Goal: Task Accomplishment & Management: Manage account settings

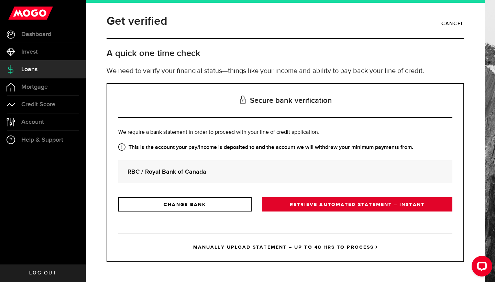
click at [325, 205] on link "RETRIEVE AUTOMATED STATEMENT – INSTANT" at bounding box center [357, 204] width 190 height 14
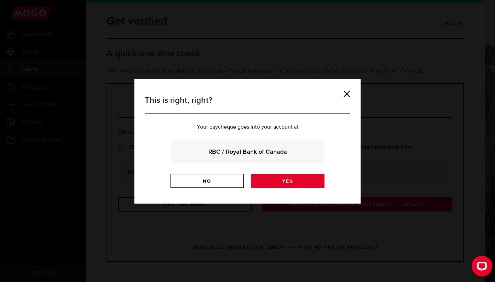
click at [289, 187] on link "Yes" at bounding box center [288, 181] width 74 height 14
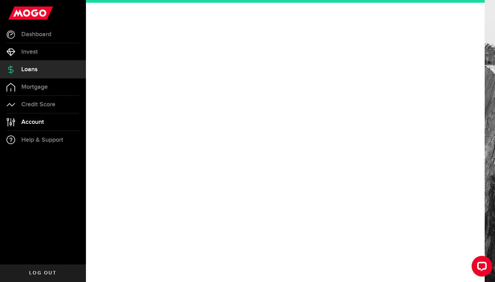
click at [25, 120] on span "Account" at bounding box center [32, 122] width 23 height 6
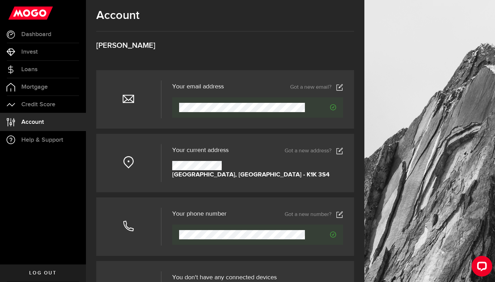
click at [336, 107] on icon "Verified" at bounding box center [333, 107] width 6 height 6
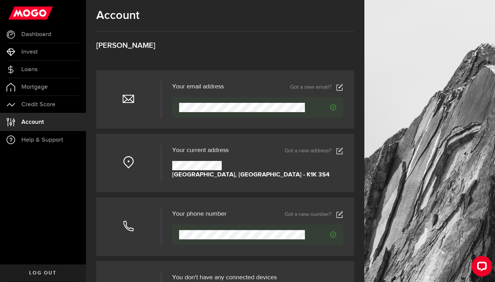
click at [336, 107] on icon "Verified" at bounding box center [333, 107] width 6 height 6
click at [337, 152] on use at bounding box center [340, 150] width 6 height 7
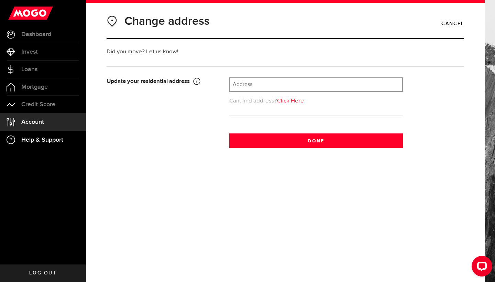
click at [34, 142] on span "Help & Support" at bounding box center [42, 140] width 42 height 6
click at [35, 31] on span "Dashboard" at bounding box center [36, 34] width 30 height 6
